Goal: Task Accomplishment & Management: Manage account settings

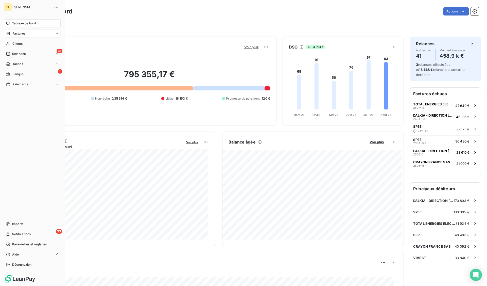
click at [22, 34] on span "Factures" at bounding box center [18, 33] width 13 height 5
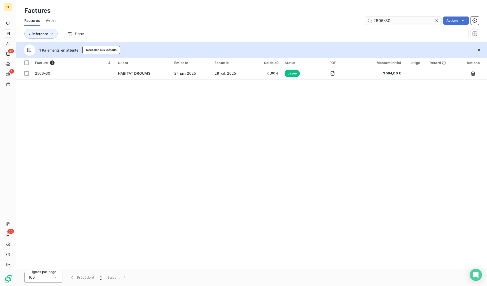
drag, startPoint x: 394, startPoint y: 18, endPoint x: 385, endPoint y: 18, distance: 9.4
click at [385, 18] on input "2506-30" at bounding box center [403, 20] width 76 height 8
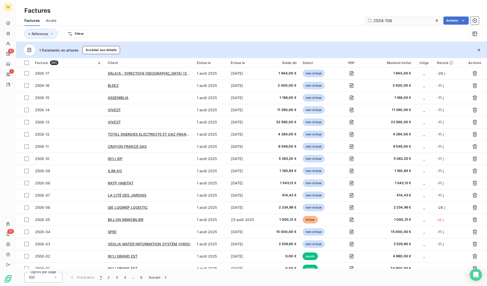
type input "2504-106"
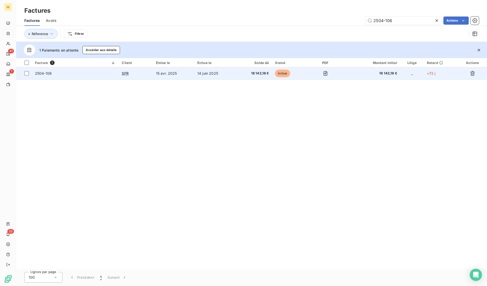
click at [50, 73] on span "2504-106" at bounding box center [43, 73] width 17 height 4
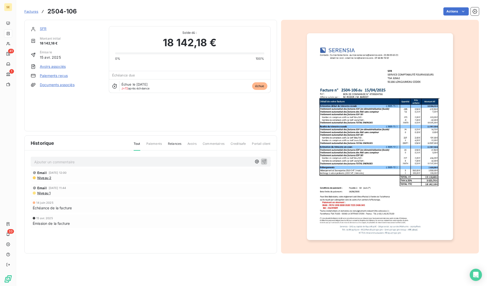
click at [43, 75] on link "Paiements reçus" at bounding box center [54, 75] width 28 height 5
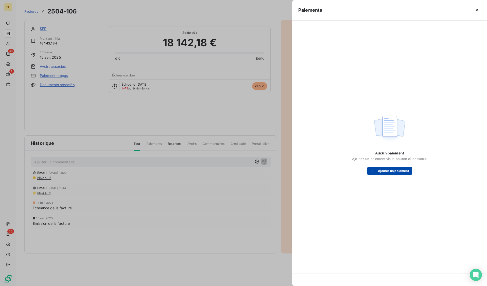
click at [383, 171] on button "Ajouter un paiement" at bounding box center [389, 171] width 45 height 8
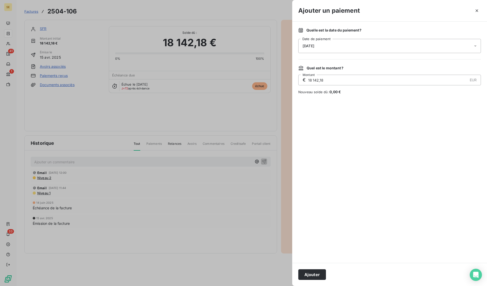
click at [328, 46] on div "[DATE]" at bounding box center [389, 46] width 183 height 14
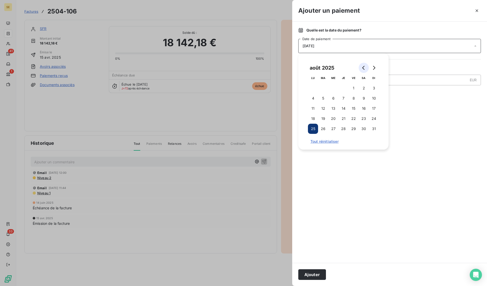
click at [364, 64] on button "Go to previous month" at bounding box center [364, 68] width 10 height 10
click at [353, 109] on button "13" at bounding box center [354, 108] width 10 height 10
click at [456, 173] on div at bounding box center [389, 178] width 183 height 156
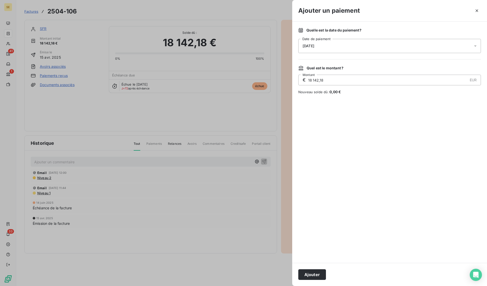
click at [318, 268] on div "Ajouter" at bounding box center [389, 274] width 195 height 23
drag, startPoint x: 320, startPoint y: 273, endPoint x: 297, endPoint y: 265, distance: 24.1
click at [320, 274] on button "Ajouter" at bounding box center [312, 274] width 28 height 11
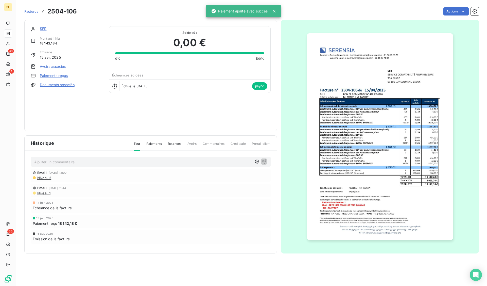
click at [58, 163] on p "Ajouter un commentaire ﻿" at bounding box center [143, 162] width 218 height 6
drag, startPoint x: 46, startPoint y: 161, endPoint x: 42, endPoint y: 161, distance: 4.3
click at [42, 161] on span "Paieemnt via HSBC" at bounding box center [50, 161] width 33 height 4
click at [263, 163] on icon "button" at bounding box center [264, 161] width 5 height 5
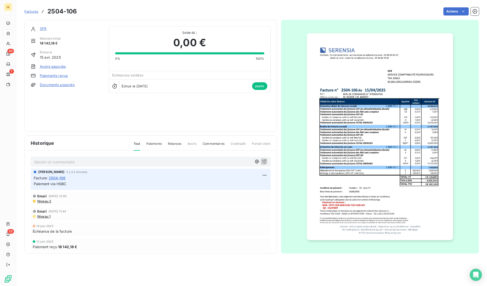
click at [29, 11] on span "Factures" at bounding box center [31, 11] width 14 height 4
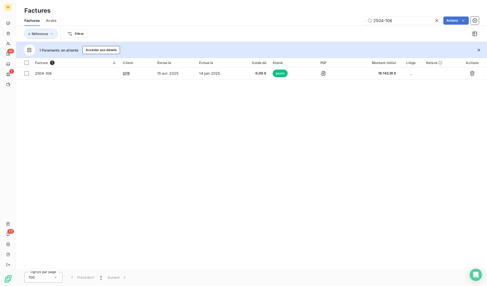
click at [436, 19] on icon at bounding box center [436, 20] width 5 height 5
click at [412, 22] on input "text" at bounding box center [403, 20] width 76 height 8
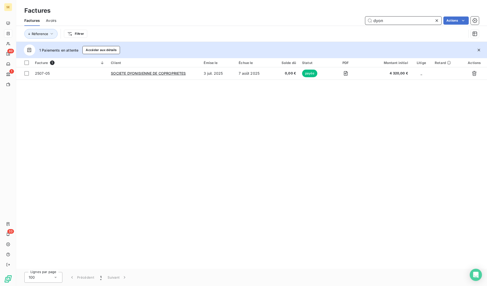
type input "dyon"
click at [437, 20] on icon at bounding box center [437, 20] width 3 height 3
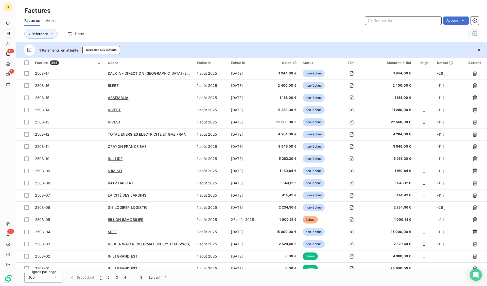
click at [413, 20] on input "text" at bounding box center [403, 20] width 76 height 8
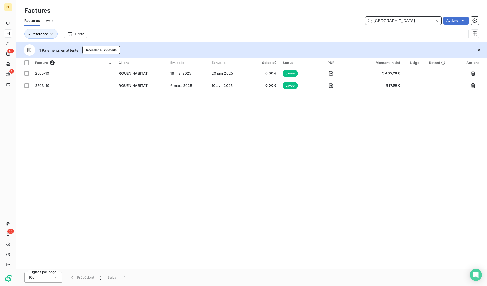
click at [375, 19] on input "[GEOGRAPHIC_DATA]" at bounding box center [403, 20] width 76 height 8
type input "atalian"
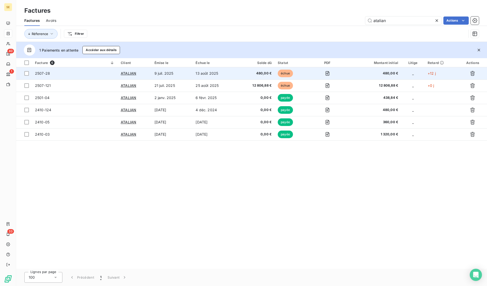
click at [75, 74] on span "2507-28" at bounding box center [75, 73] width 80 height 5
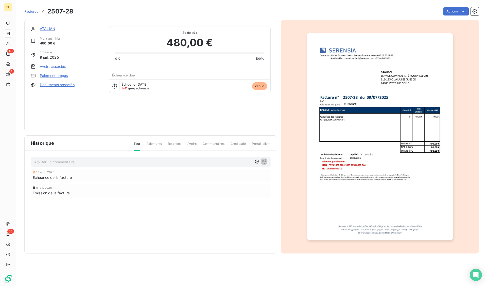
click at [61, 77] on link "Paiements reçus" at bounding box center [54, 75] width 28 height 5
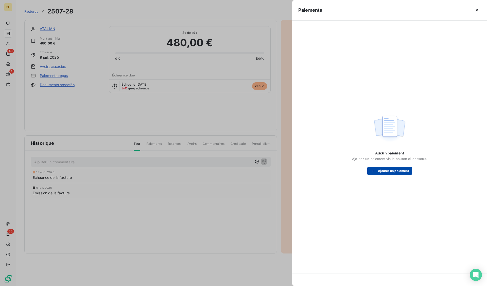
click at [403, 173] on button "Ajouter un paiement" at bounding box center [389, 171] width 45 height 8
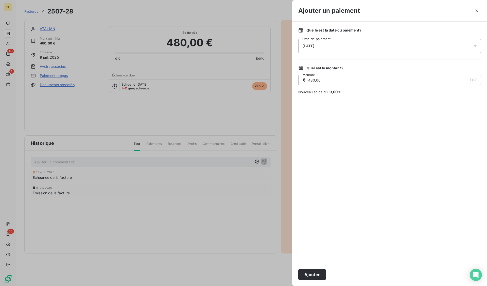
click at [339, 46] on div "[DATE]" at bounding box center [389, 46] width 183 height 14
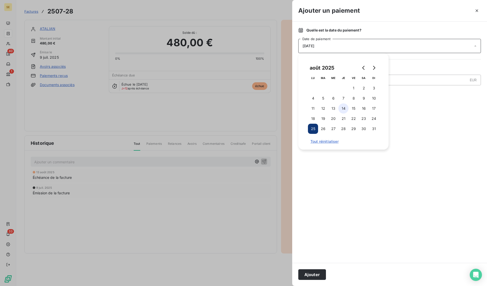
click at [345, 111] on button "14" at bounding box center [343, 108] width 10 height 10
drag, startPoint x: 319, startPoint y: 273, endPoint x: 276, endPoint y: 248, distance: 49.6
click at [319, 272] on button "Ajouter" at bounding box center [312, 274] width 28 height 11
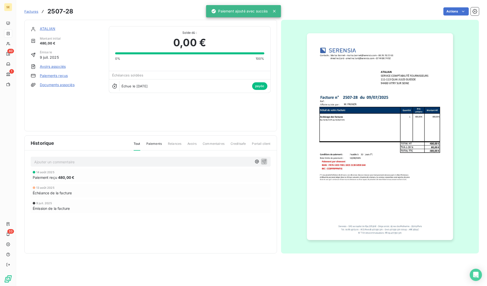
click at [83, 162] on p "Ajouter un commentaire ﻿" at bounding box center [143, 162] width 218 height 6
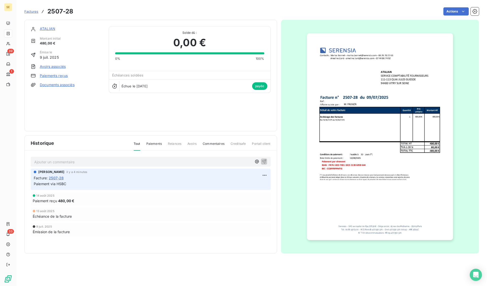
click at [27, 11] on span "Factures" at bounding box center [31, 11] width 14 height 4
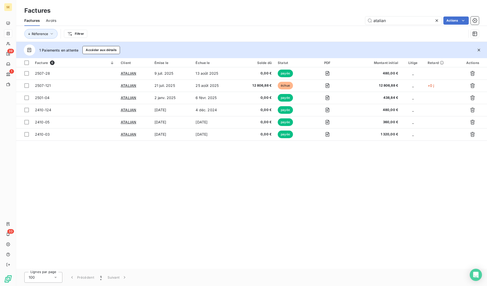
drag, startPoint x: 387, startPoint y: 19, endPoint x: 355, endPoint y: 21, distance: 31.5
click at [355, 21] on div "atalian Actions" at bounding box center [270, 20] width 417 height 8
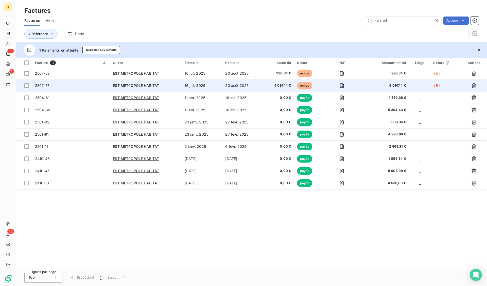
type input "est met"
click at [90, 83] on span "2507-57" at bounding box center [71, 85] width 72 height 5
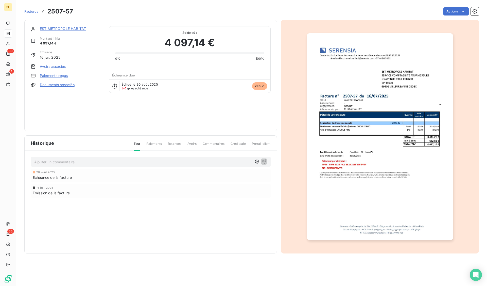
click at [53, 76] on link "Paiements reçus" at bounding box center [54, 75] width 28 height 5
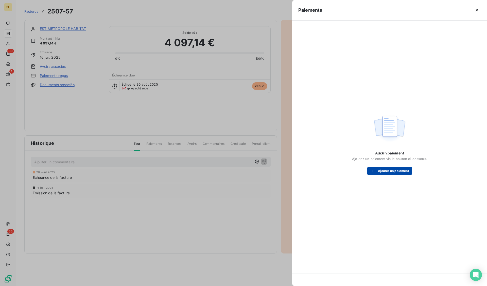
click at [400, 174] on button "Ajouter un paiement" at bounding box center [389, 171] width 45 height 8
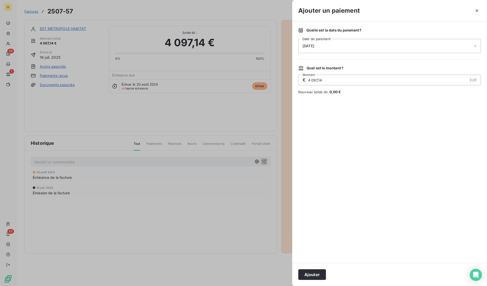
click at [332, 46] on div "[DATE]" at bounding box center [389, 46] width 183 height 14
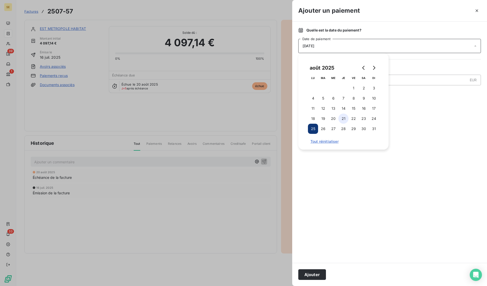
click at [346, 120] on button "21" at bounding box center [343, 118] width 10 height 10
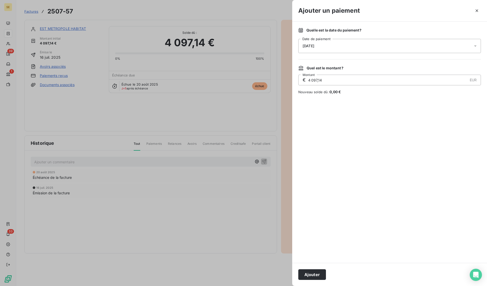
click at [317, 277] on button "Ajouter" at bounding box center [312, 274] width 28 height 11
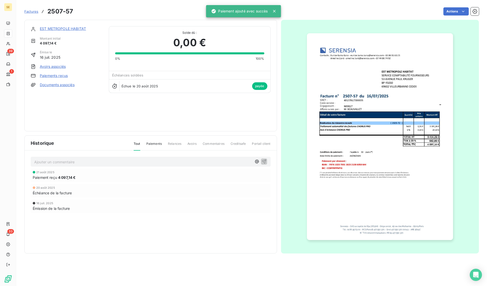
click at [68, 161] on p "Ajouter un commentaire ﻿" at bounding box center [143, 162] width 218 height 6
drag, startPoint x: 69, startPoint y: 161, endPoint x: -14, endPoint y: 157, distance: 83.1
click at [0, 157] on html "SE 39 1 33 Factures 2507-57 Actions EST METROPOLE HABITAT Montant initial 4 097…" at bounding box center [243, 143] width 487 height 286
copy span "Paiement via HSBC"
click at [264, 161] on icon "button" at bounding box center [264, 161] width 4 height 4
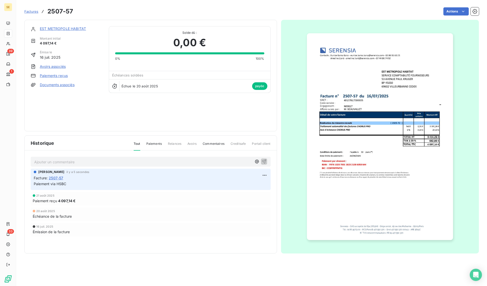
click at [56, 27] on link "EST METROPOLE HABITAT" at bounding box center [63, 28] width 46 height 4
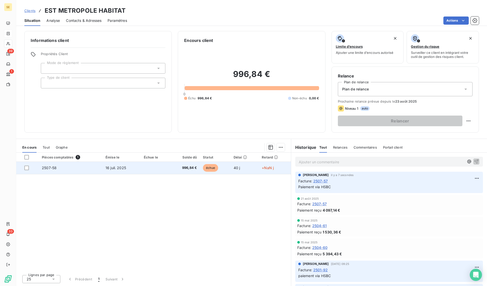
click at [71, 167] on td "2507-58" at bounding box center [71, 168] width 64 height 12
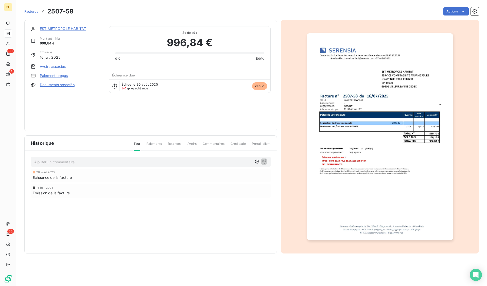
click at [70, 158] on div "Ajouter un commentaire ﻿" at bounding box center [151, 162] width 240 height 10
click at [70, 160] on p "Ajouter un commentaire ﻿" at bounding box center [143, 162] width 218 height 6
click at [56, 76] on link "Paiements reçus" at bounding box center [54, 75] width 28 height 5
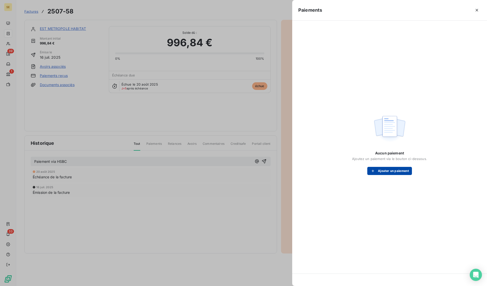
click at [390, 169] on button "Ajouter un paiement" at bounding box center [389, 171] width 45 height 8
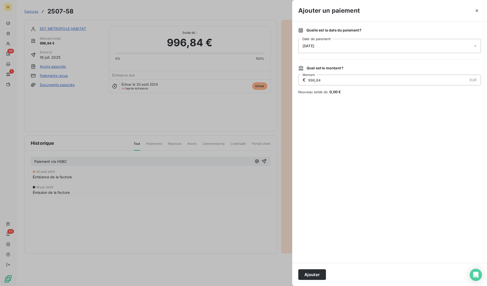
click at [313, 48] on div "[DATE]" at bounding box center [389, 46] width 183 height 14
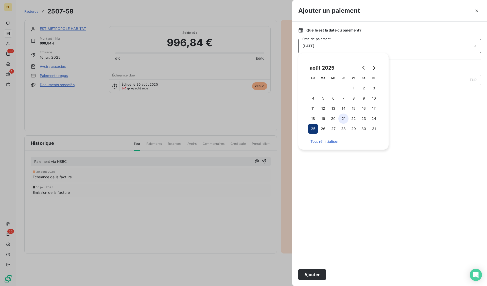
click at [345, 117] on button "21" at bounding box center [343, 118] width 10 height 10
click at [321, 274] on button "Ajouter" at bounding box center [312, 274] width 28 height 11
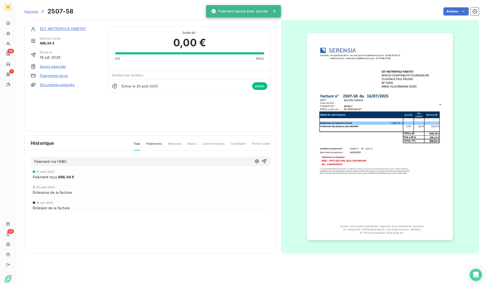
click at [263, 158] on div "Paiement via HSBC" at bounding box center [151, 161] width 240 height 9
click at [264, 161] on icon "button" at bounding box center [264, 161] width 5 height 5
